Goal: Transaction & Acquisition: Purchase product/service

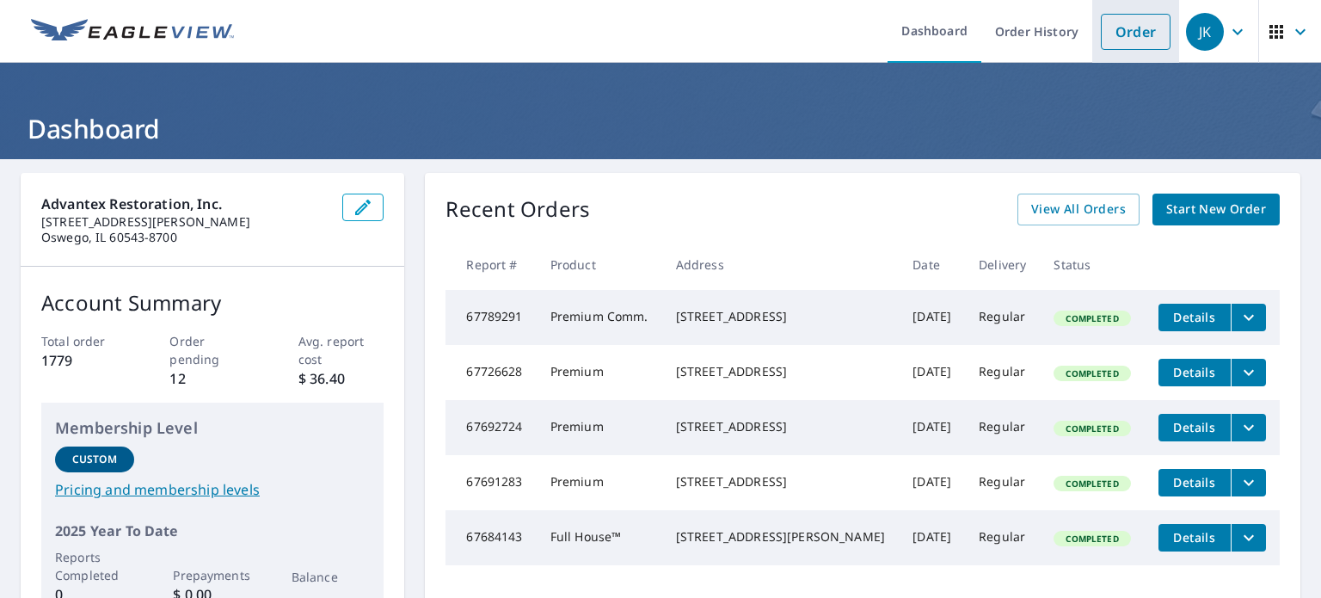
click at [1125, 34] on link "Order" at bounding box center [1136, 32] width 70 height 36
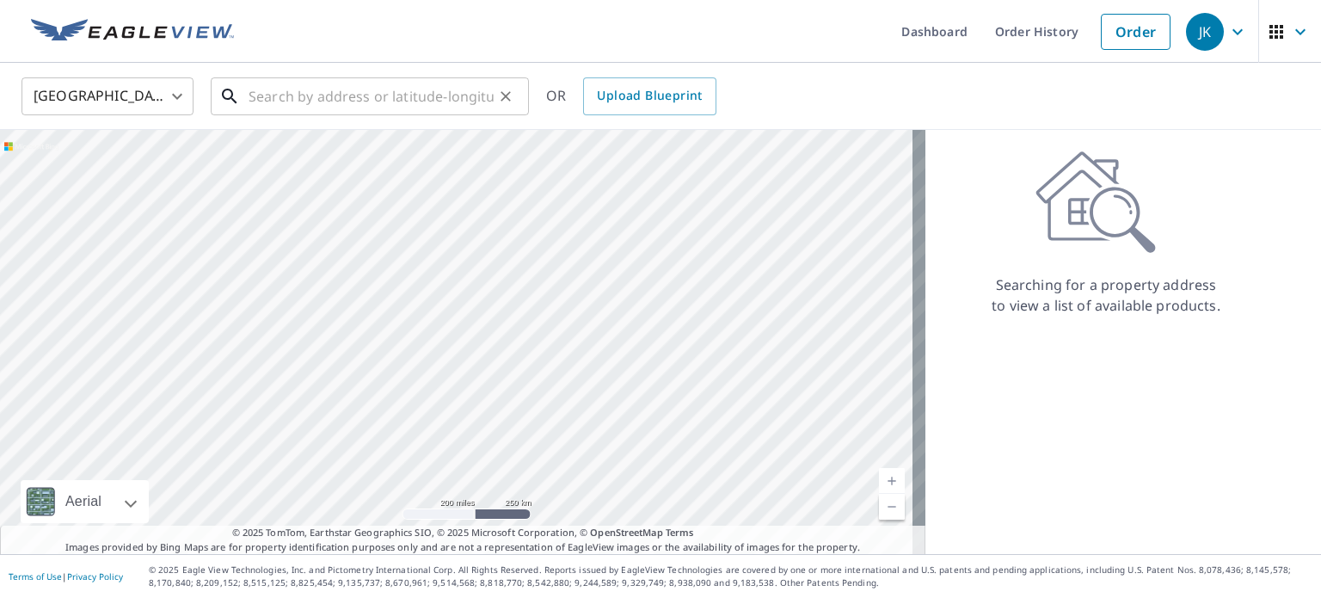
click at [366, 97] on input "text" at bounding box center [370, 96] width 245 height 48
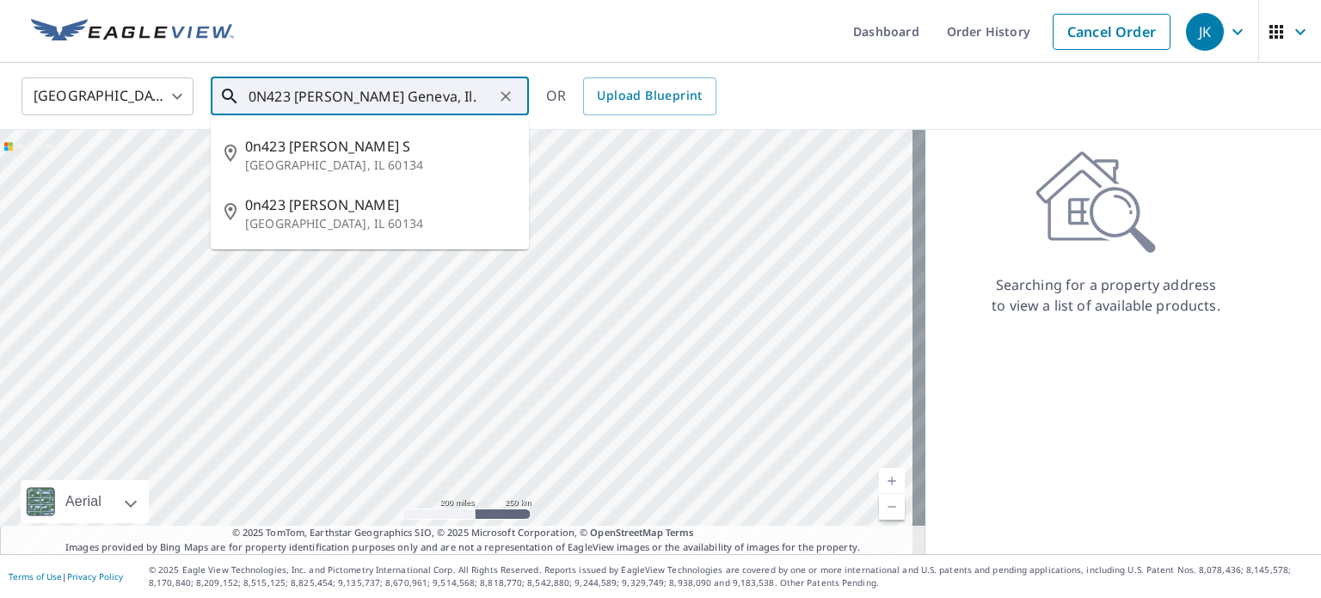
click at [326, 217] on p "[GEOGRAPHIC_DATA], IL 60134" at bounding box center [380, 223] width 270 height 17
type input "0n423 [PERSON_NAME][STREET_ADDRESS]"
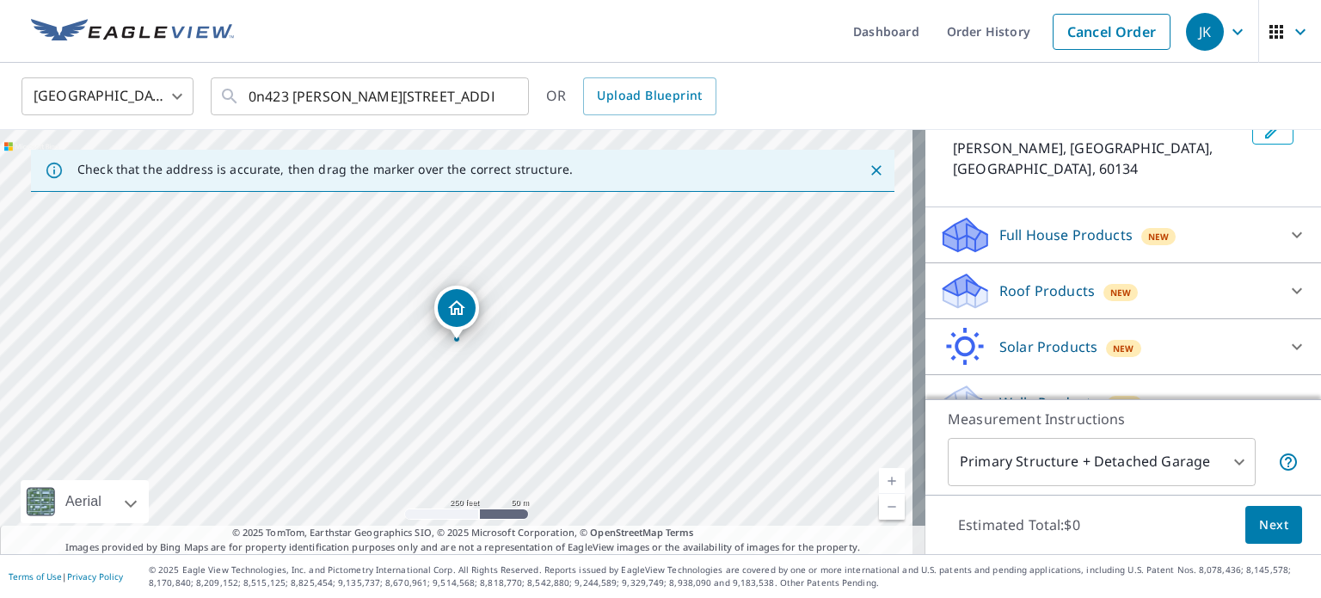
scroll to position [122, 0]
click at [1062, 279] on p "Roof Products" at bounding box center [1046, 289] width 95 height 21
click at [976, 323] on p "Premium" at bounding box center [995, 333] width 61 height 21
click at [965, 324] on input "Premium $20.5 - $66" at bounding box center [952, 334] width 26 height 21
checkbox input "true"
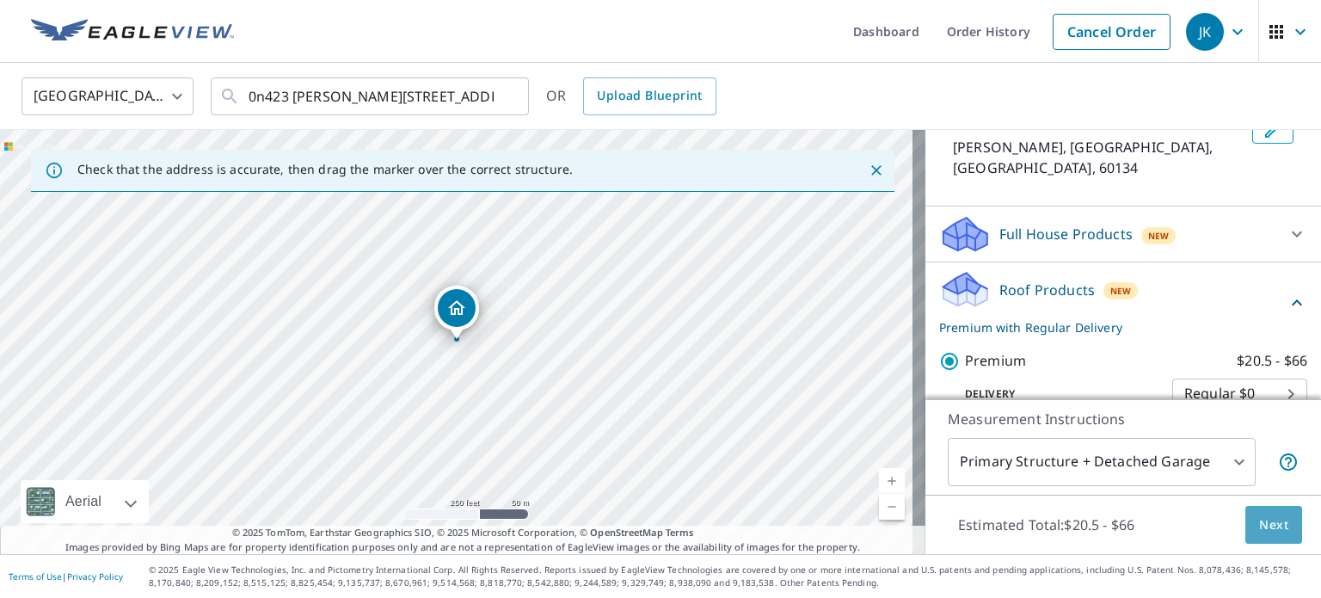
click at [1259, 524] on span "Next" at bounding box center [1273, 524] width 29 height 21
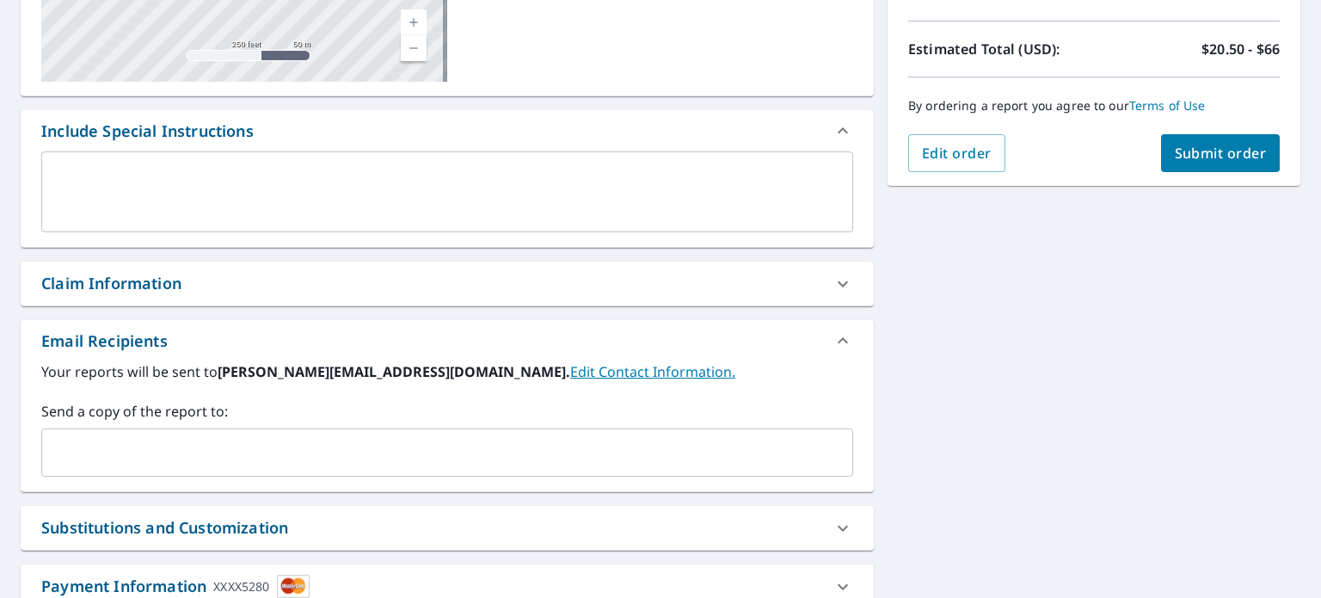
scroll to position [391, 0]
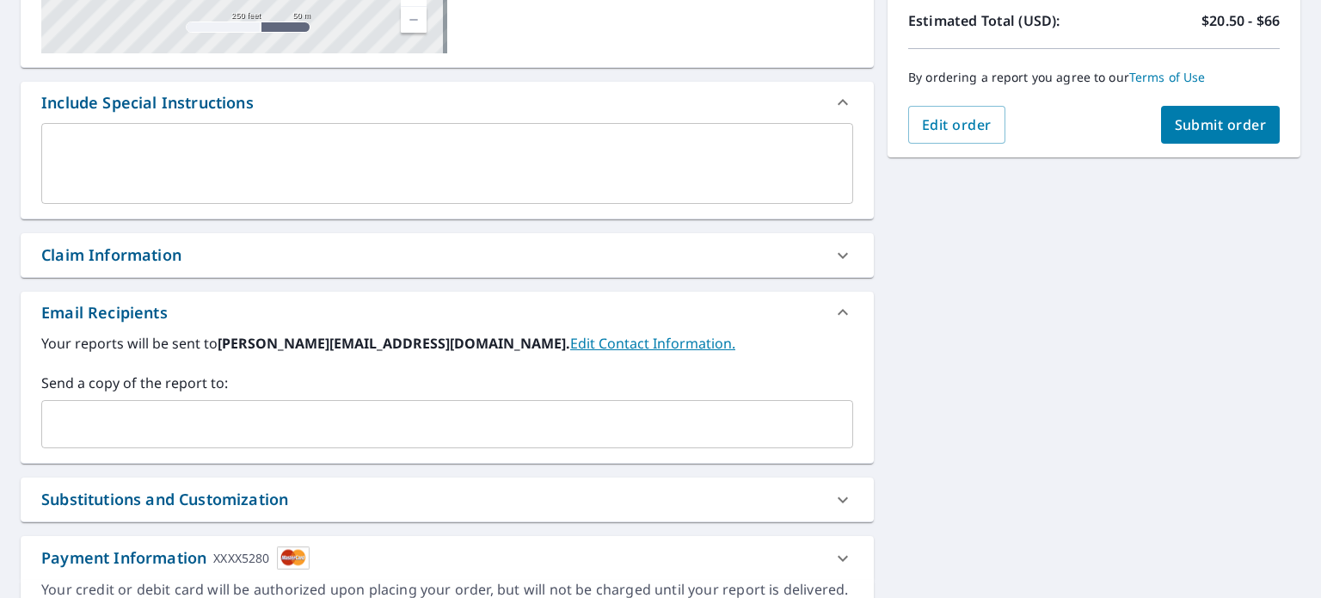
click at [210, 265] on div "Claim Information" at bounding box center [431, 254] width 781 height 23
checkbox input "true"
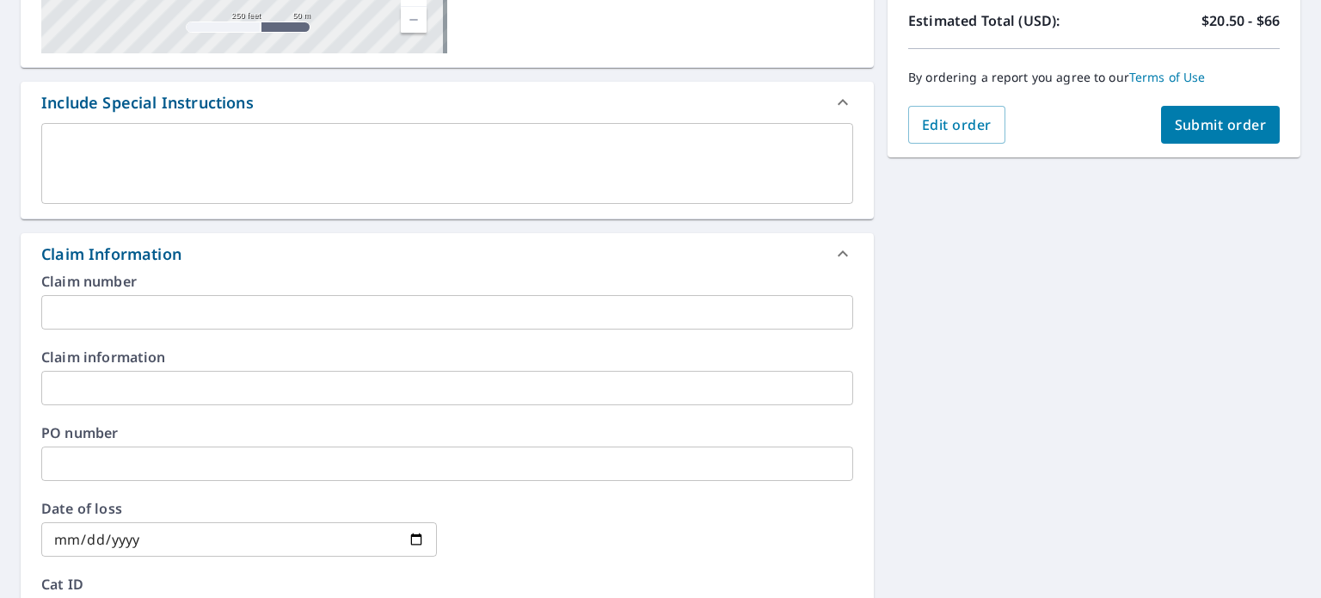
click at [168, 317] on input "text" at bounding box center [447, 312] width 812 height 34
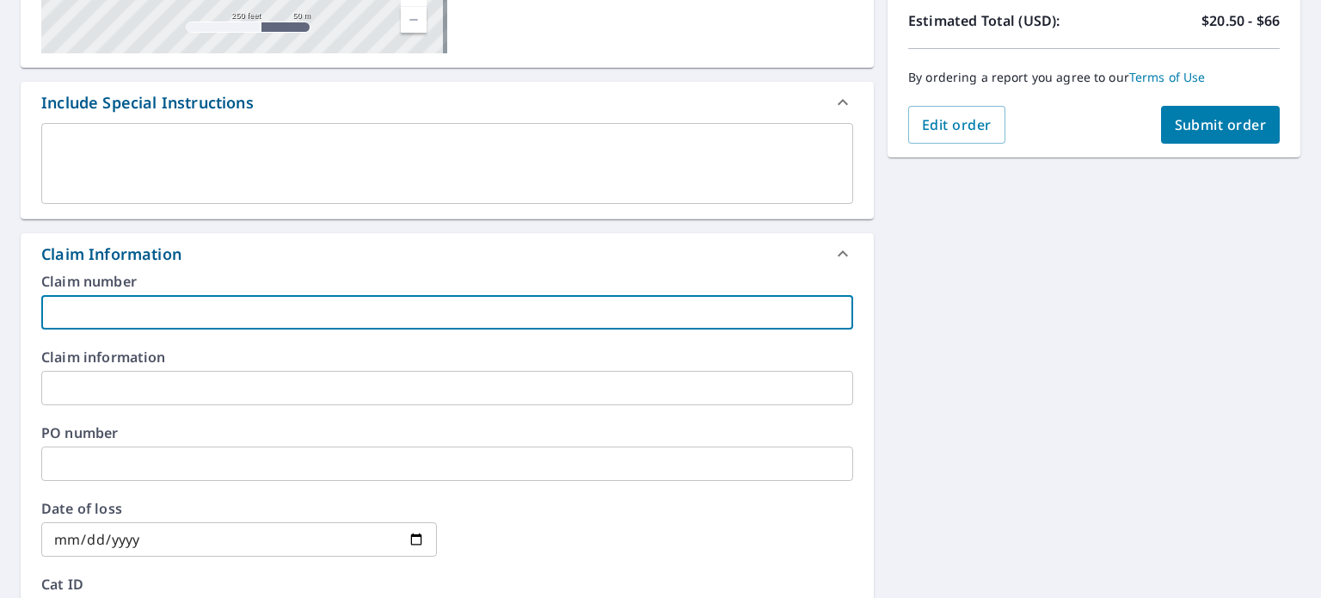
type input "T"
checkbox input "true"
type input "Tr"
checkbox input "true"
type input "Tra"
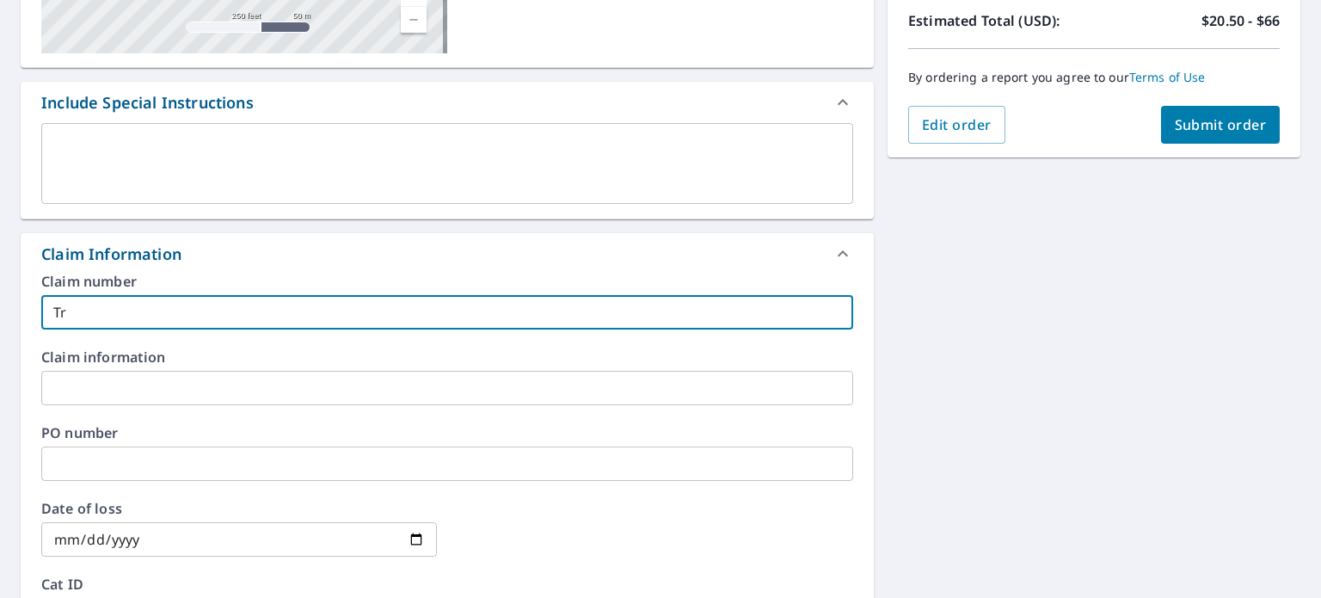
checkbox input "true"
type input "Trac"
checkbox input "true"
type input "Trace"
checkbox input "true"
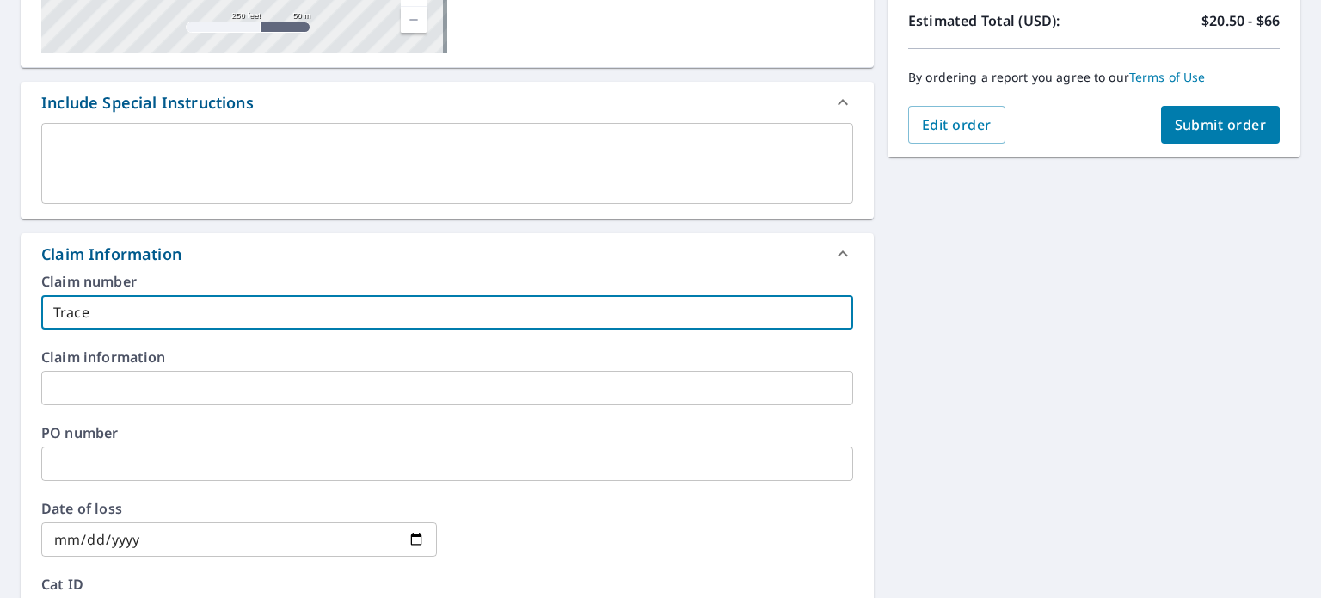
type input "[PERSON_NAME]"
checkbox input "true"
type input "[PERSON_NAME]"
checkbox input "true"
type input "[PERSON_NAME] -"
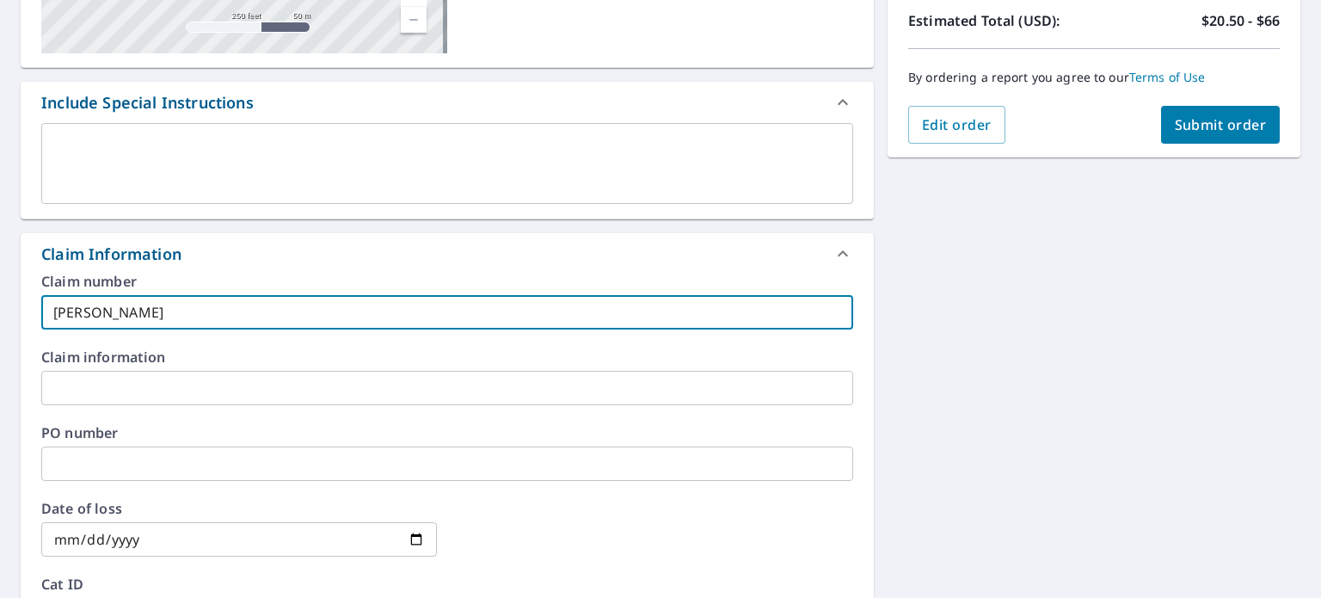
checkbox input "true"
type input "[PERSON_NAME] -"
checkbox input "true"
type input "[PERSON_NAME] - R"
checkbox input "true"
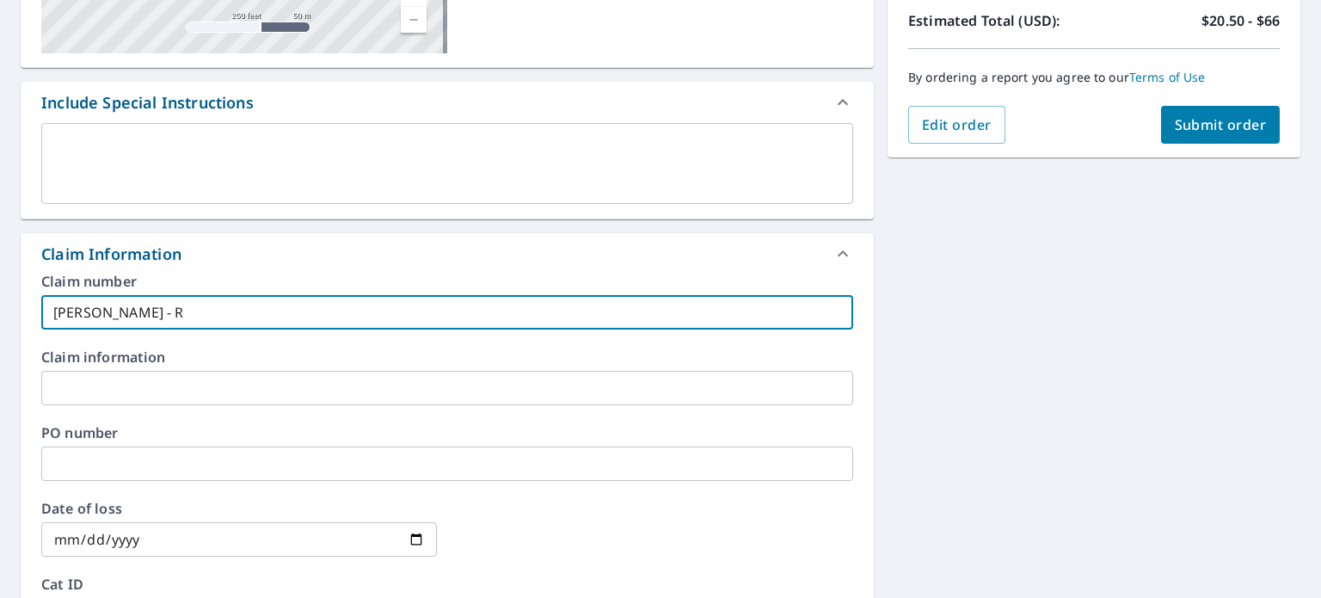
type input "[PERSON_NAME]"
checkbox input "true"
type input "[PERSON_NAME]"
checkbox input "true"
type input "[PERSON_NAME] - Roof"
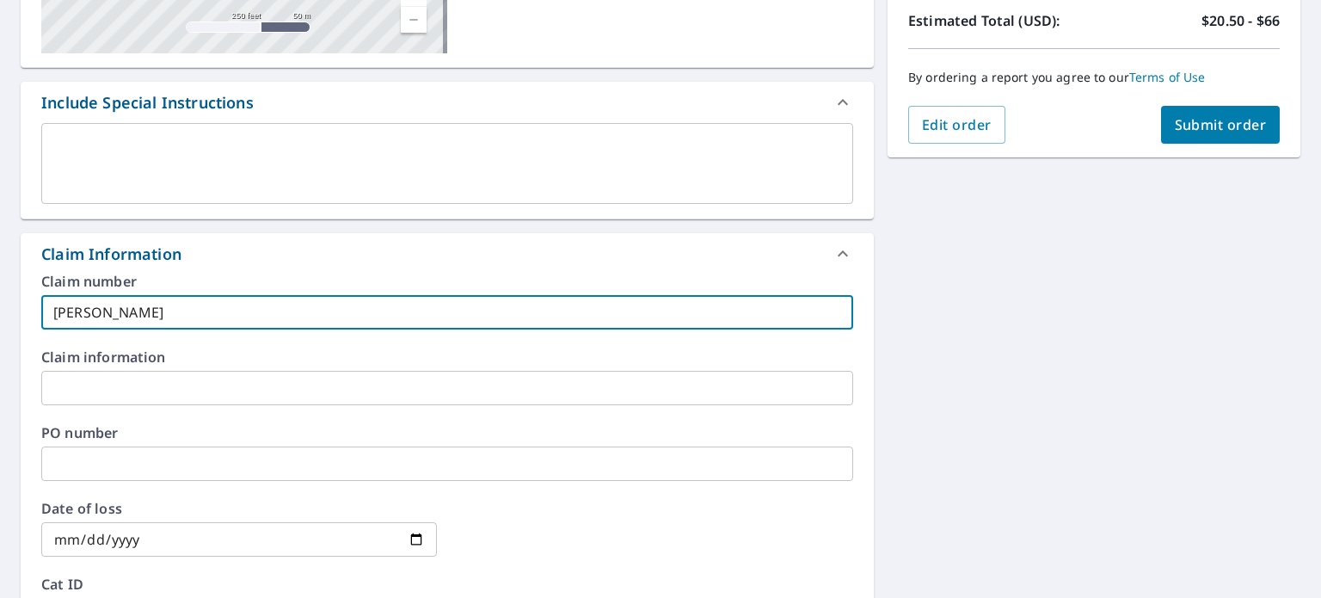
checkbox input "true"
type input "[PERSON_NAME] - Roof"
checkbox input "true"
type input "[PERSON_NAME] - Roof E"
checkbox input "true"
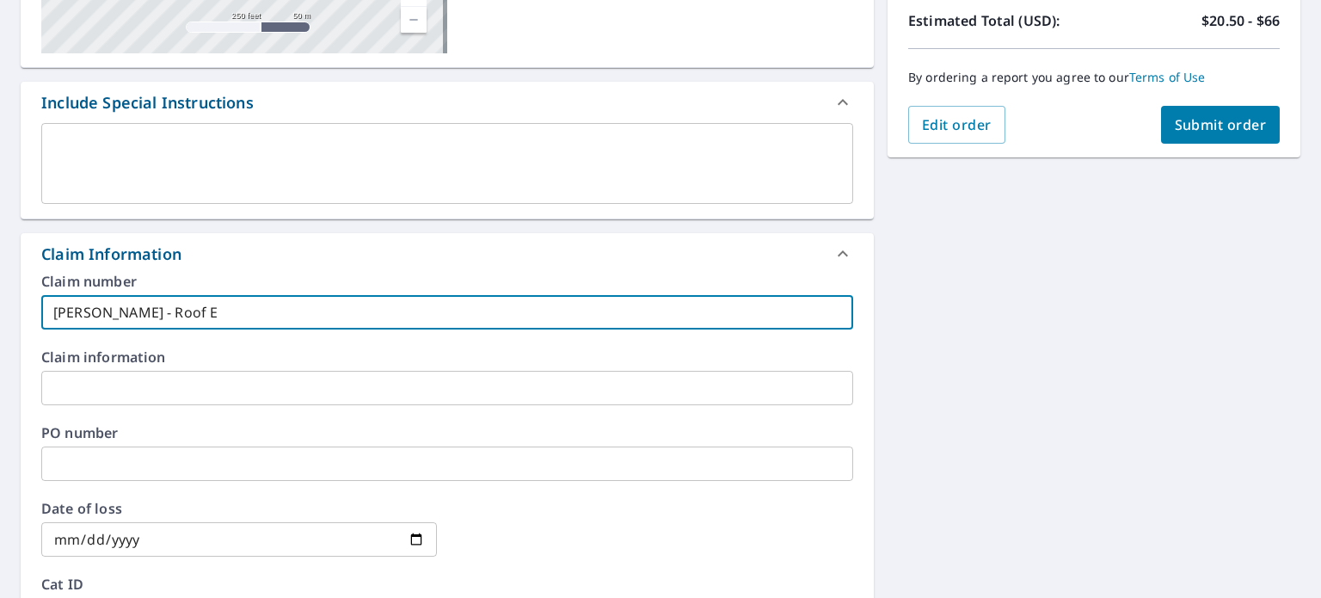
type input "[PERSON_NAME] - Roof EV"
checkbox input "true"
type input "[PERSON_NAME] - Roof EV"
click at [1218, 126] on span "Submit order" at bounding box center [1220, 124] width 92 height 19
checkbox input "true"
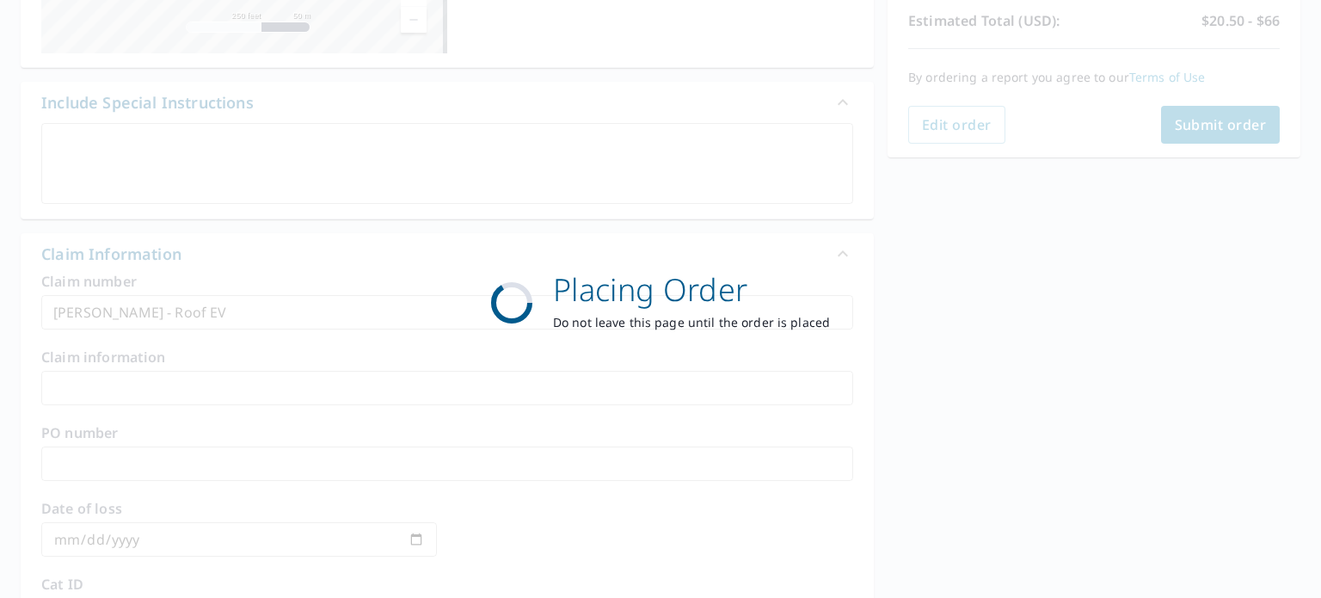
scroll to position [0, 0]
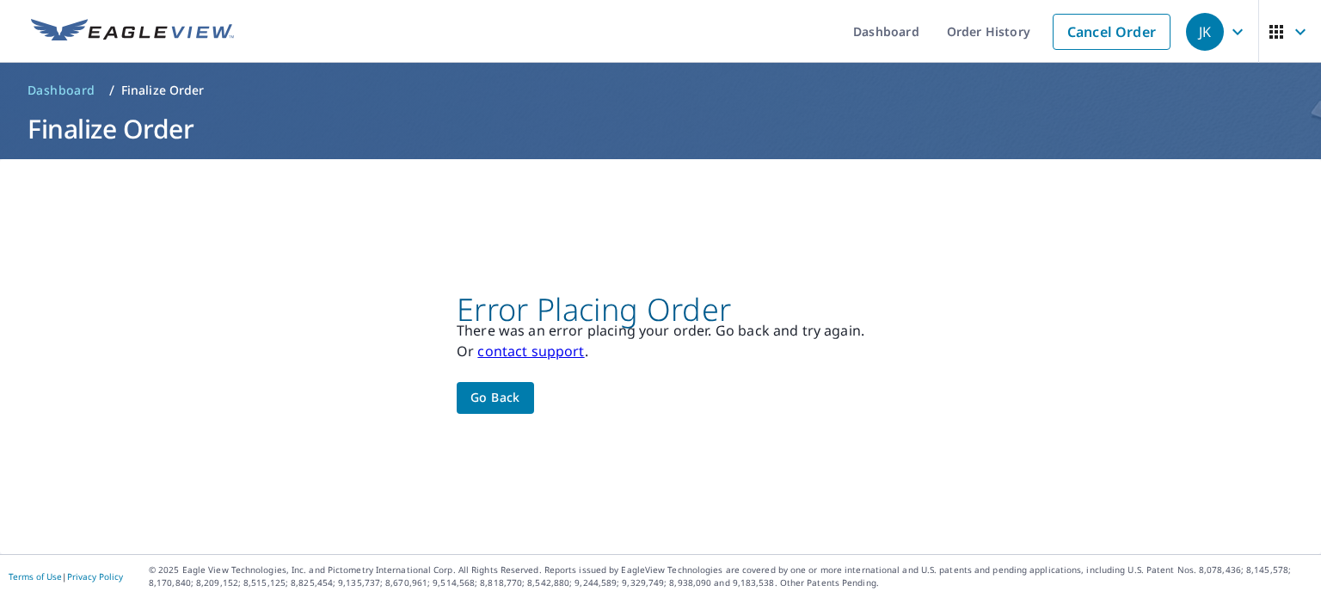
click at [504, 404] on span "Go back" at bounding box center [495, 397] width 50 height 21
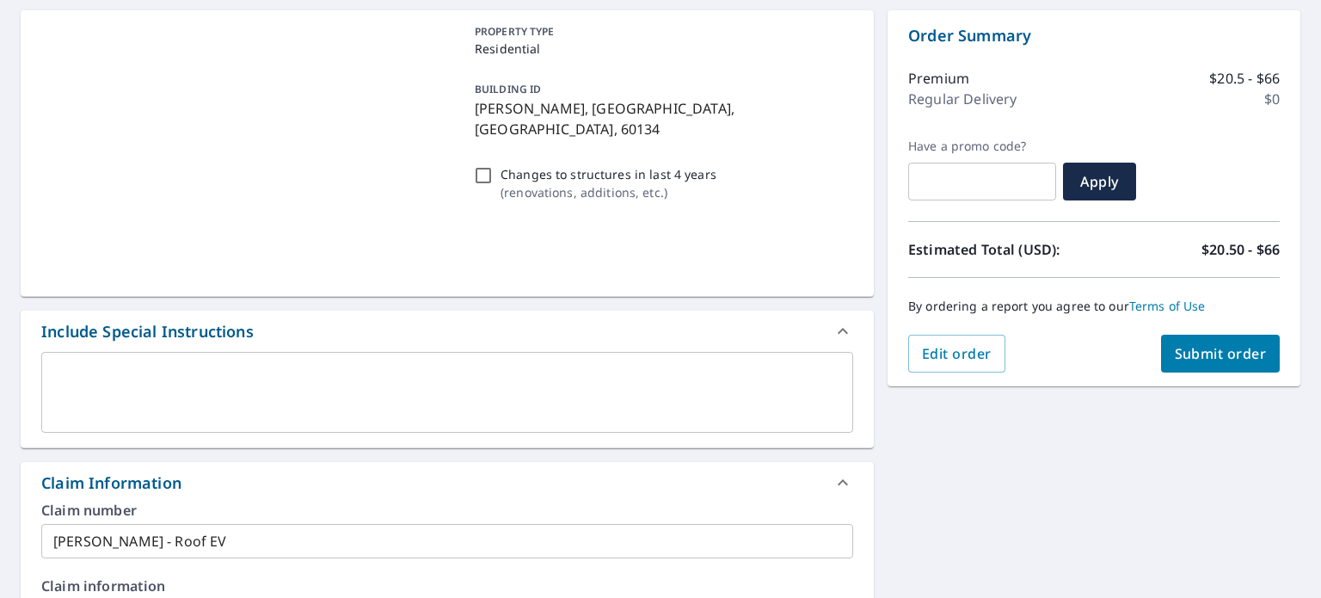
scroll to position [117, 0]
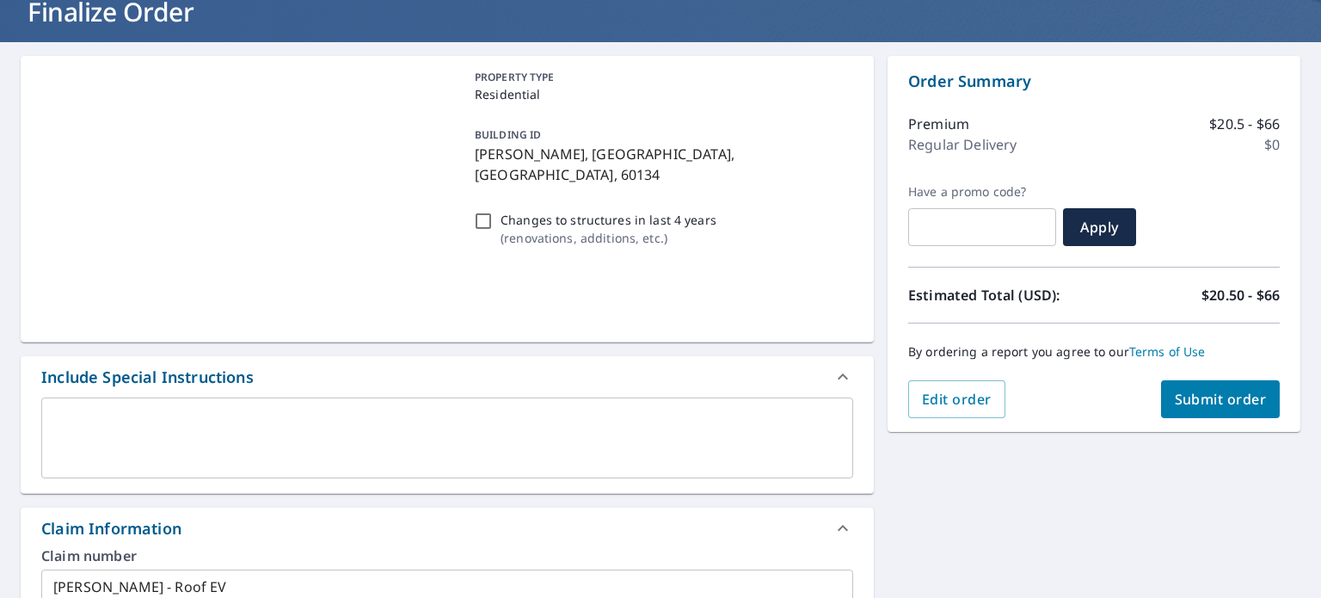
click at [1208, 402] on span "Submit order" at bounding box center [1220, 398] width 92 height 19
checkbox input "true"
